Goal: Task Accomplishment & Management: Complete application form

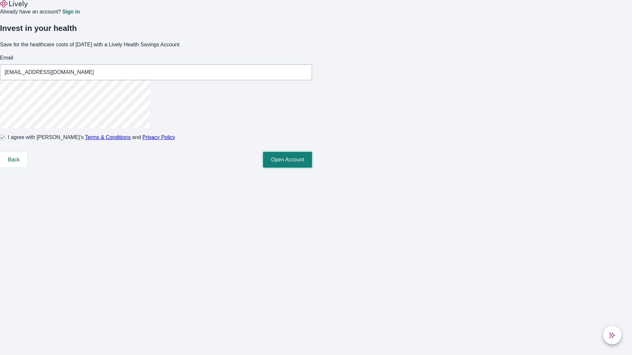
click at [312, 168] on button "Open Account" at bounding box center [287, 160] width 49 height 16
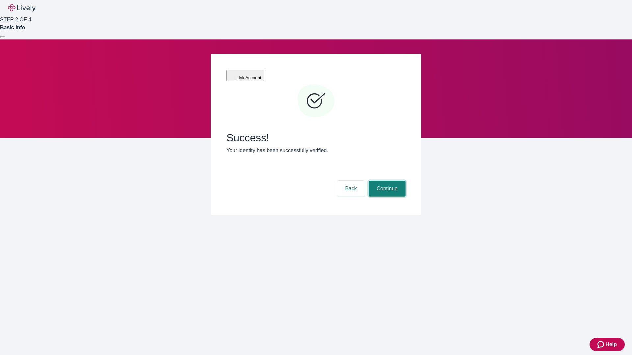
click at [386, 181] on button "Continue" at bounding box center [387, 189] width 37 height 16
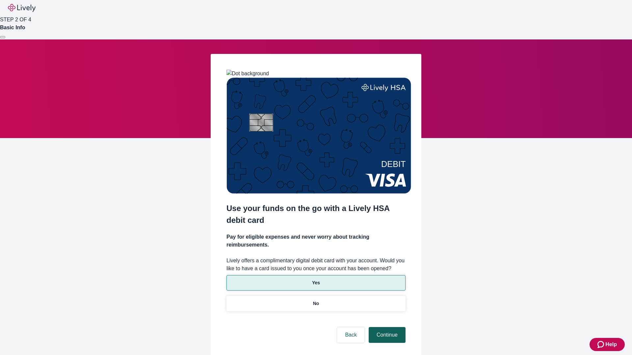
click at [316, 301] on p "No" at bounding box center [316, 304] width 6 height 7
click at [386, 328] on button "Continue" at bounding box center [387, 336] width 37 height 16
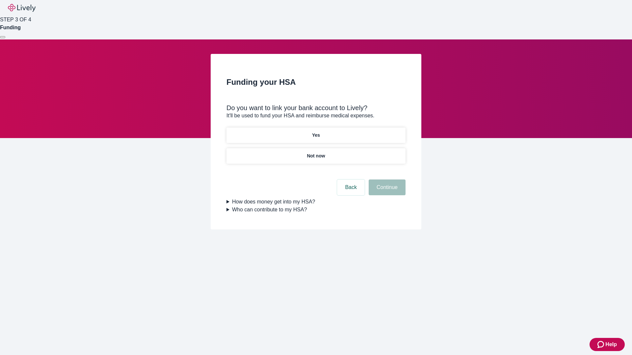
click at [316, 132] on p "Yes" at bounding box center [316, 135] width 8 height 7
click at [386, 180] on button "Continue" at bounding box center [387, 188] width 37 height 16
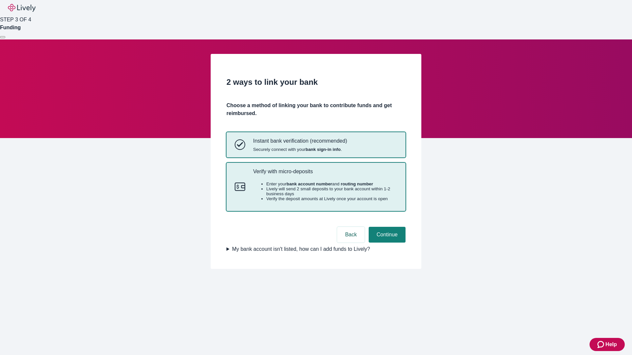
click at [325, 175] on p "Verify with micro-deposits" at bounding box center [325, 172] width 144 height 6
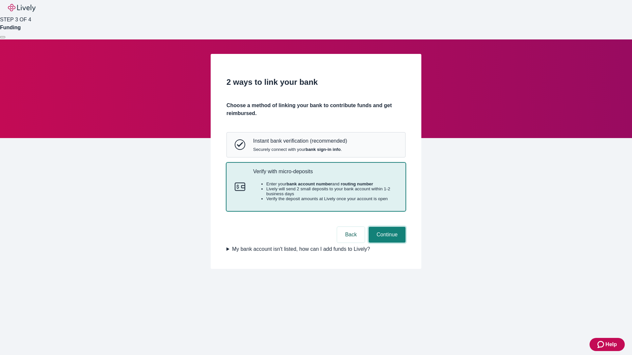
click at [386, 243] on button "Continue" at bounding box center [387, 235] width 37 height 16
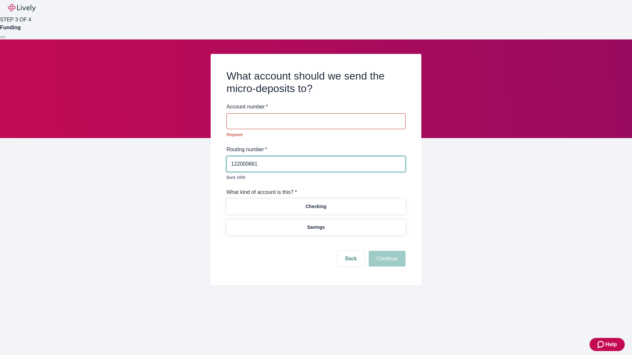
type input "122000661"
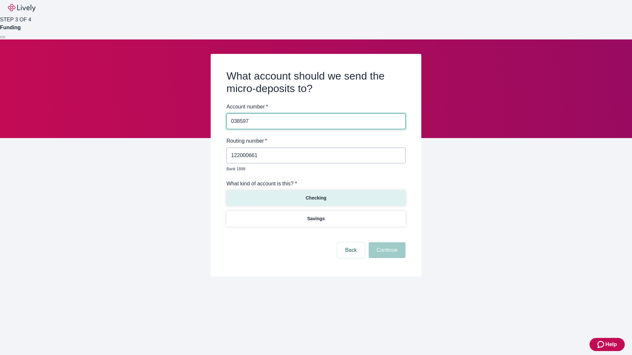
type input "038597"
click at [316, 195] on p "Checking" at bounding box center [315, 198] width 21 height 7
